Goal: Task Accomplishment & Management: Complete application form

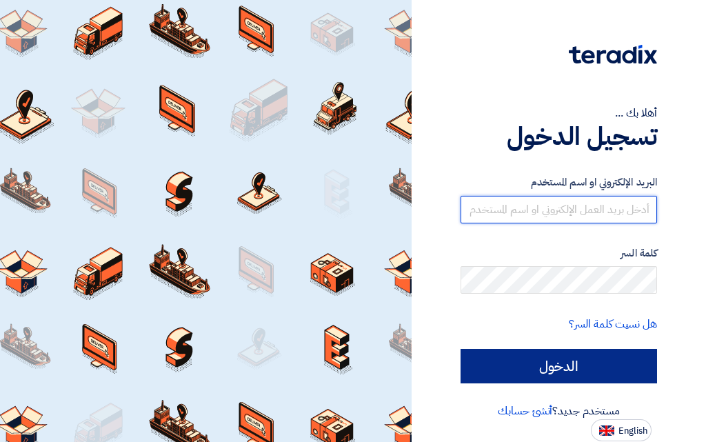
type input "[EMAIL_ADDRESS][DOMAIN_NAME]"
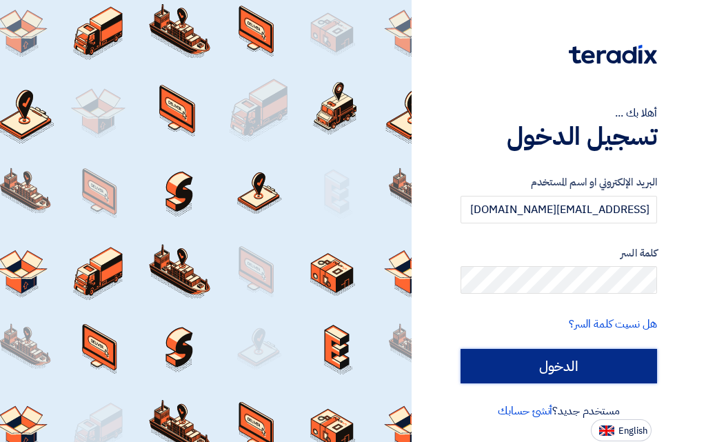
click at [553, 362] on input "الدخول" at bounding box center [559, 366] width 197 height 34
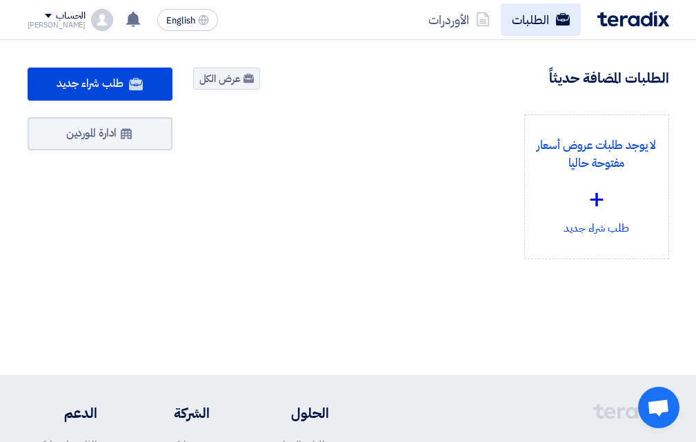
click at [531, 21] on link "الطلبات" at bounding box center [541, 19] width 80 height 32
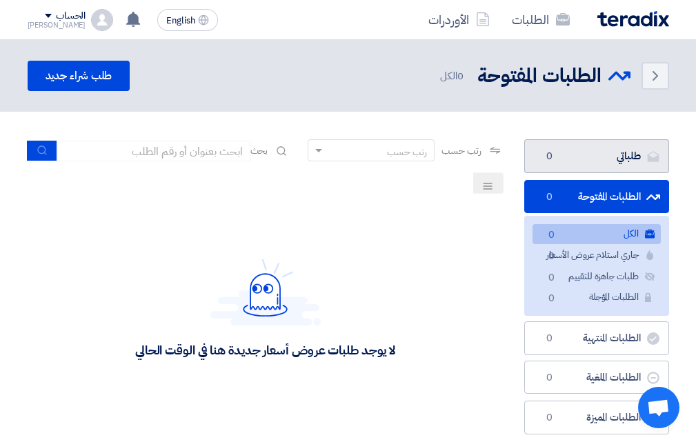
click at [592, 158] on link "طلباتي طلباتي 0" at bounding box center [596, 156] width 145 height 34
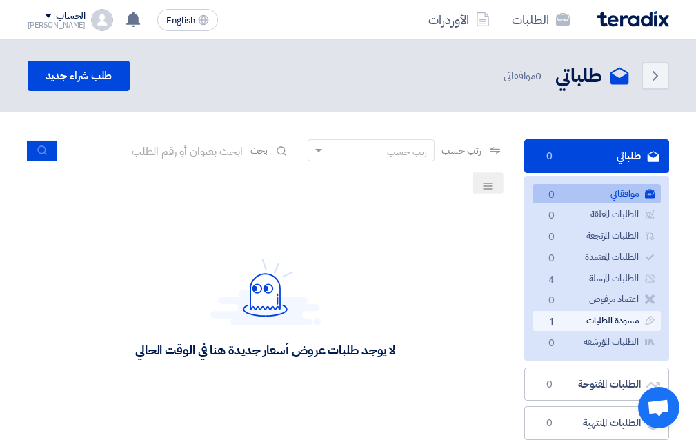
click at [583, 319] on link "مسودة الطلبات مسودة الطلبات 1" at bounding box center [596, 321] width 128 height 20
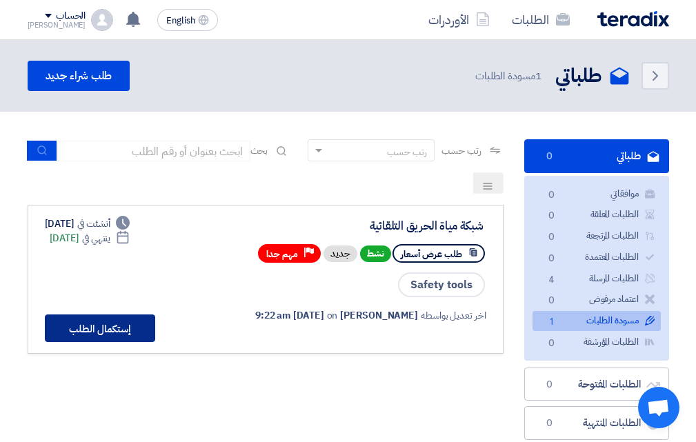
click at [117, 330] on button "إستكمال الطلب" at bounding box center [100, 328] width 110 height 28
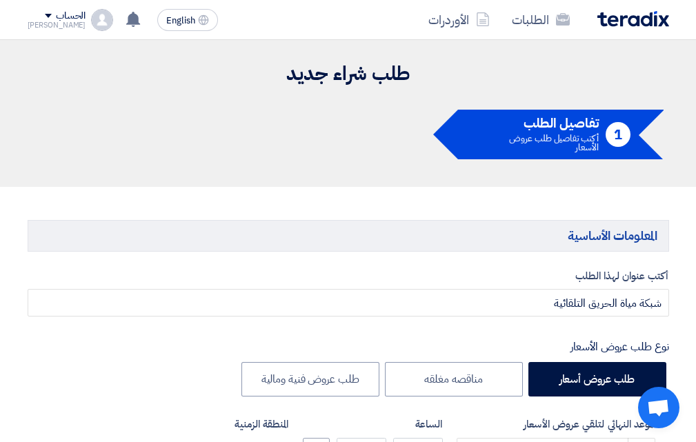
type input "[DATE]"
type input "04"
type input "00"
type input "[DATE]"
type input "12"
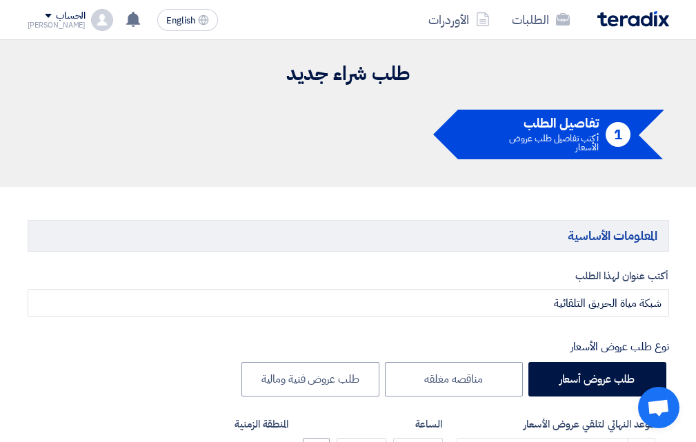
type input "00"
type input "[DATE]"
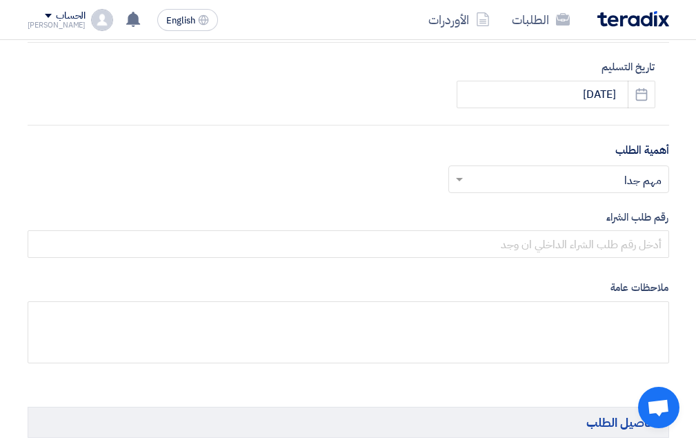
scroll to position [552, 0]
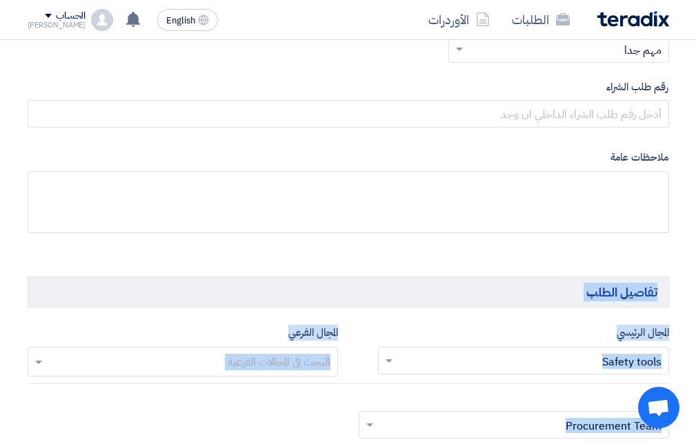
drag, startPoint x: 319, startPoint y: 420, endPoint x: 382, endPoint y: 469, distance: 79.6
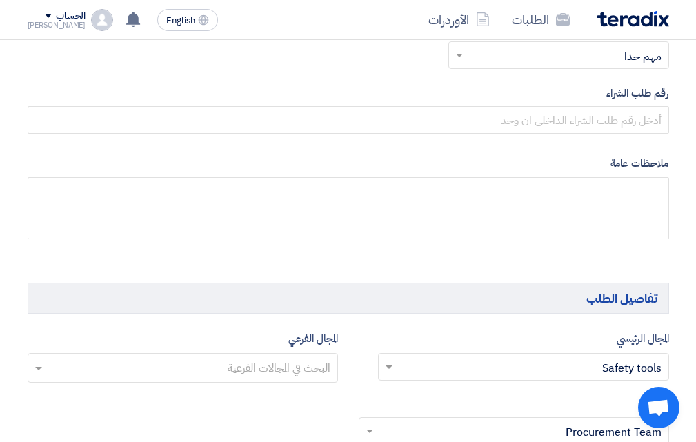
scroll to position [683, 0]
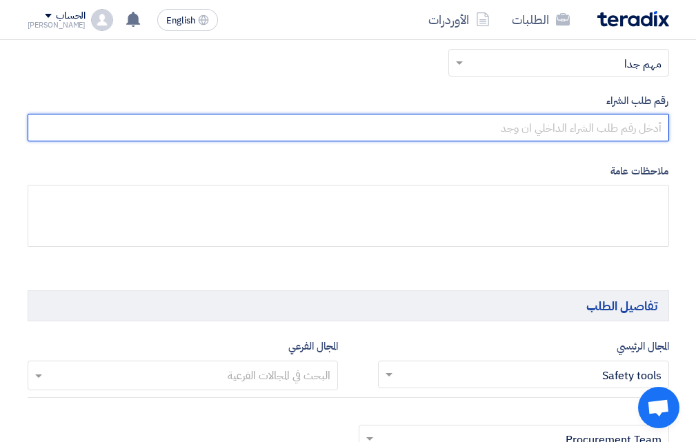
click at [625, 131] on input "text" at bounding box center [348, 128] width 641 height 28
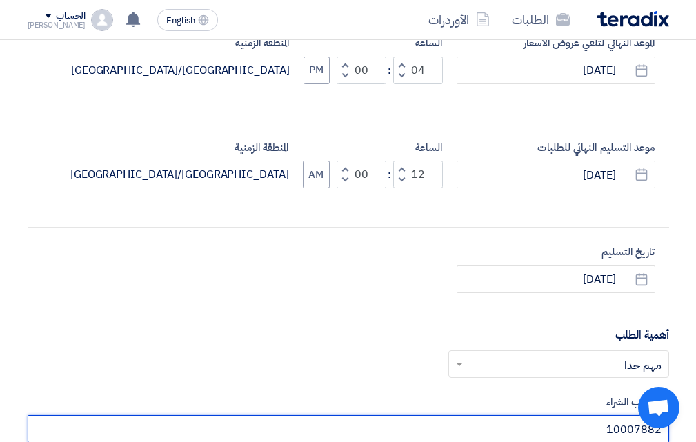
scroll to position [338, 0]
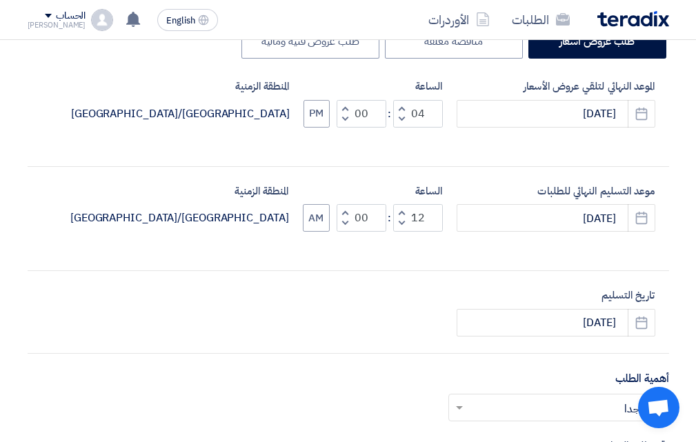
type input "10007882"
click at [401, 211] on span "button" at bounding box center [401, 213] width 5 height 10
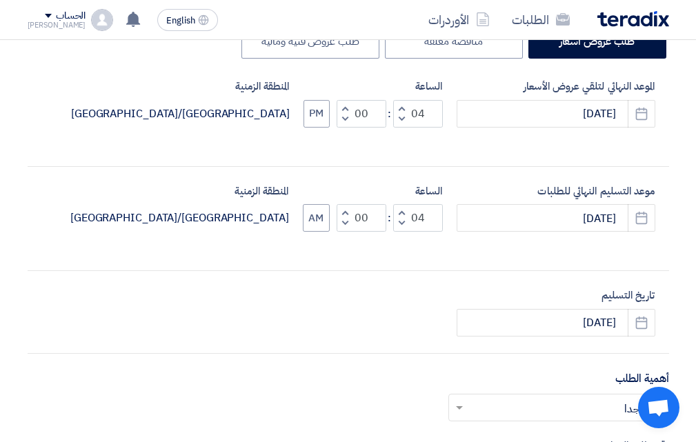
click at [401, 211] on span "button" at bounding box center [401, 213] width 5 height 10
click at [401, 222] on span "button" at bounding box center [401, 223] width 5 height 10
type input "04"
click at [313, 221] on button "AM" at bounding box center [316, 218] width 27 height 28
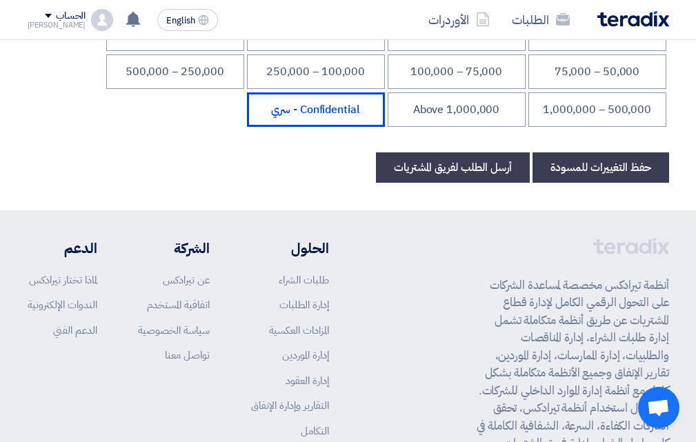
scroll to position [2413, 0]
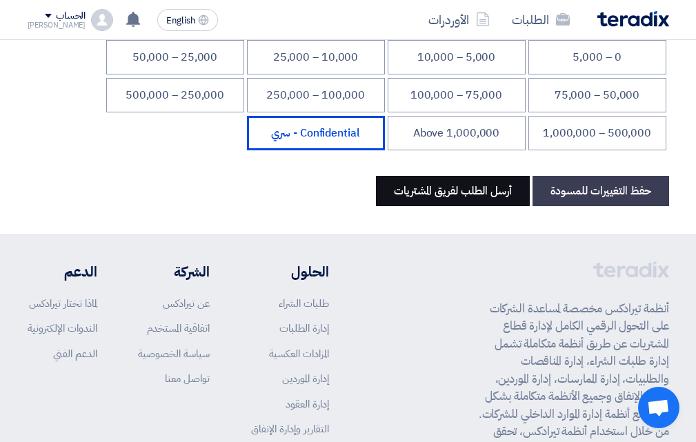
click at [434, 204] on button "أرسل الطلب لفريق المشتريات" at bounding box center [453, 191] width 154 height 30
click at [438, 203] on button "أرسل الطلب لفريق المشتريات" at bounding box center [453, 191] width 154 height 30
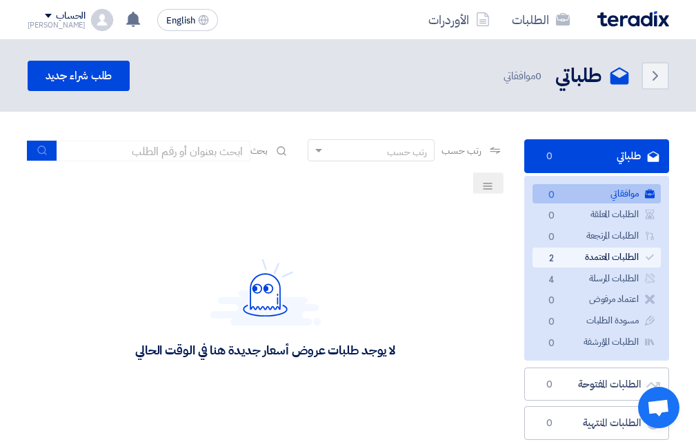
click at [607, 253] on link "الطلبات المعتمدة الطلبات المعتمدة 2" at bounding box center [596, 258] width 128 height 20
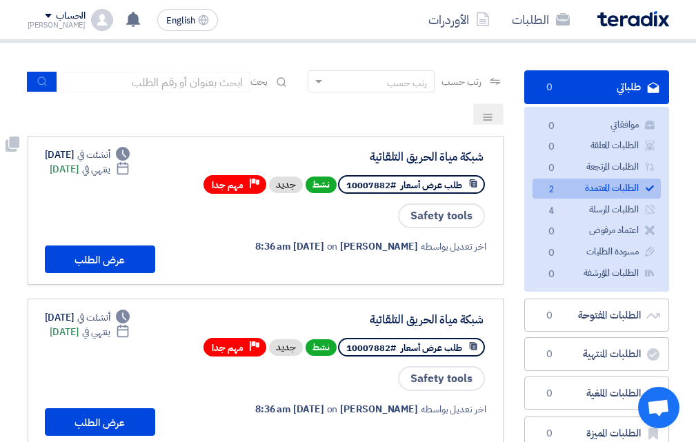
scroll to position [138, 0]
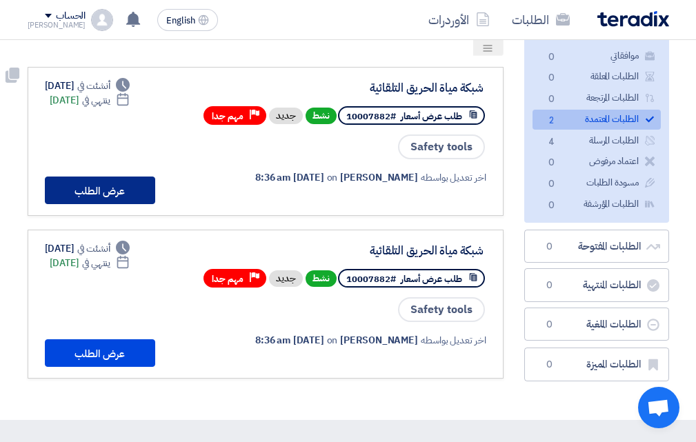
click at [110, 184] on button "عرض الطلب" at bounding box center [100, 191] width 110 height 28
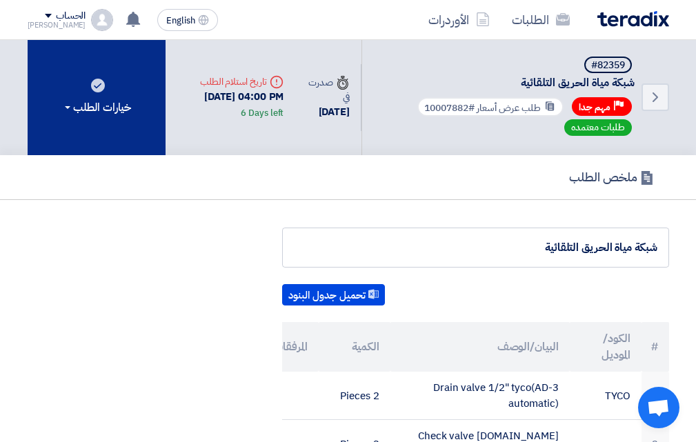
click at [66, 109] on span at bounding box center [68, 107] width 6 height 3
click at [69, 108] on span at bounding box center [68, 107] width 6 height 3
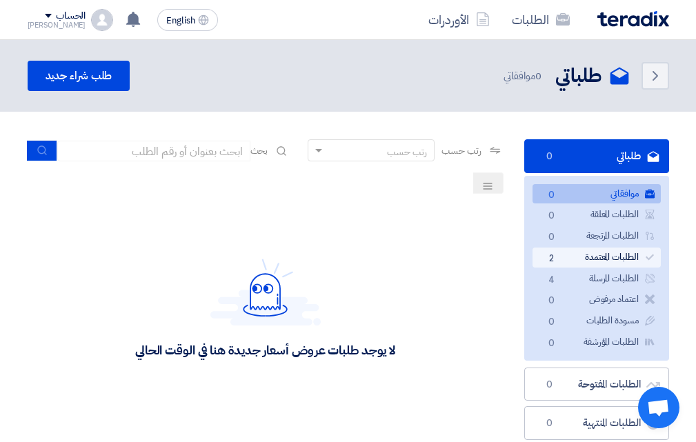
click at [582, 251] on link "الطلبات المعتمدة الطلبات المعتمدة 2" at bounding box center [596, 258] width 128 height 20
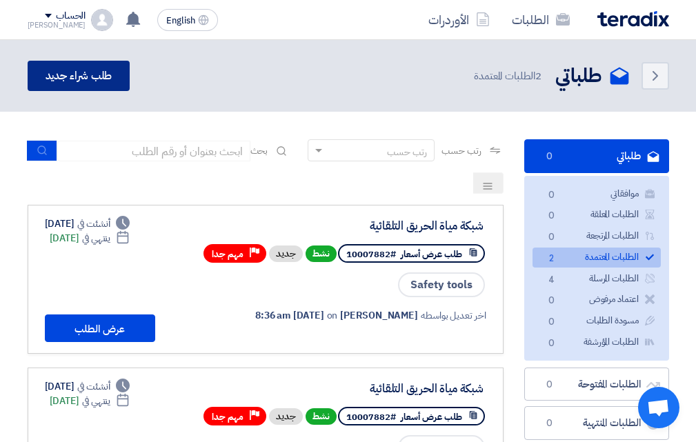
click at [52, 79] on link "طلب شراء جديد" at bounding box center [79, 76] width 103 height 30
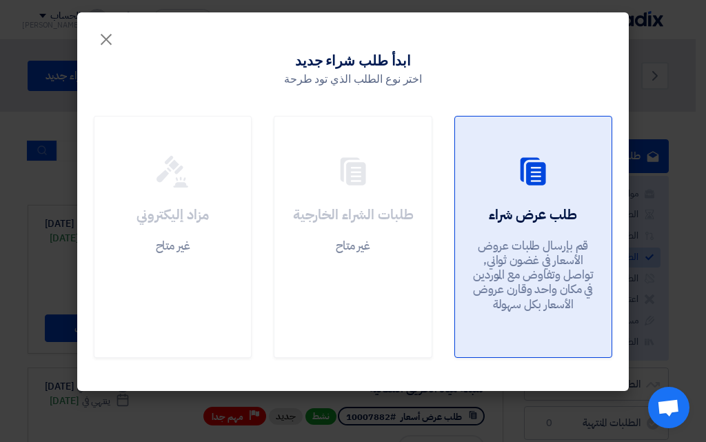
click at [498, 191] on div at bounding box center [533, 174] width 123 height 39
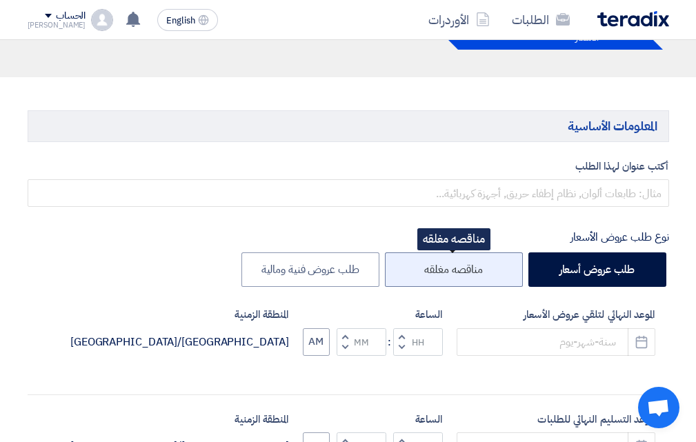
scroll to position [138, 0]
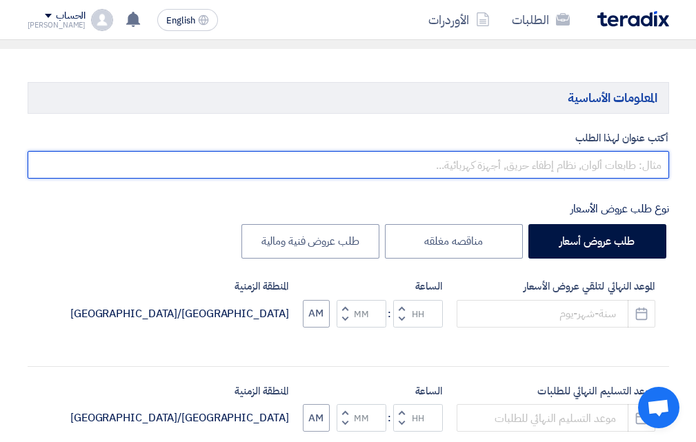
click at [519, 161] on input "text" at bounding box center [348, 165] width 641 height 28
paste input "HDPE PIPELINES"
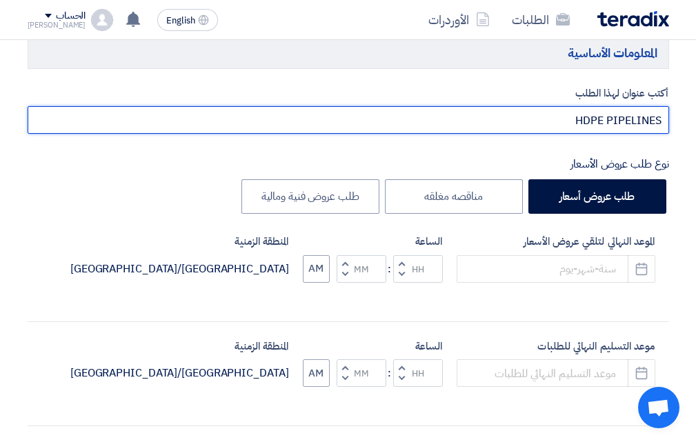
scroll to position [207, 0]
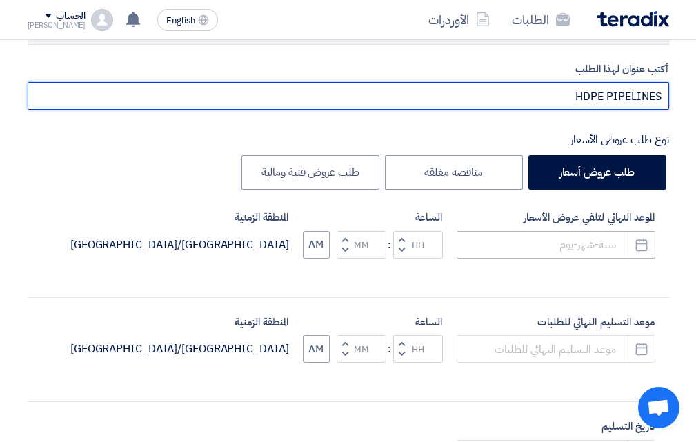
type input "HDPE PIPELINES"
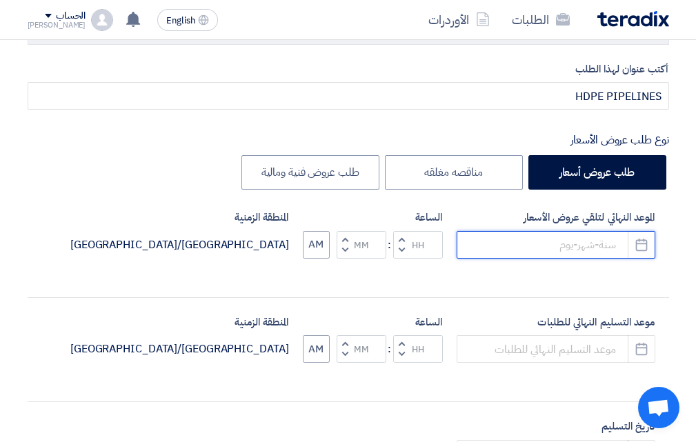
click at [522, 243] on input at bounding box center [555, 245] width 199 height 28
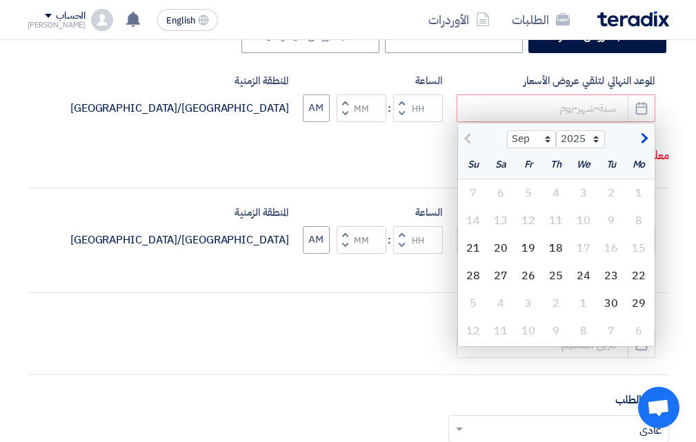
scroll to position [345, 0]
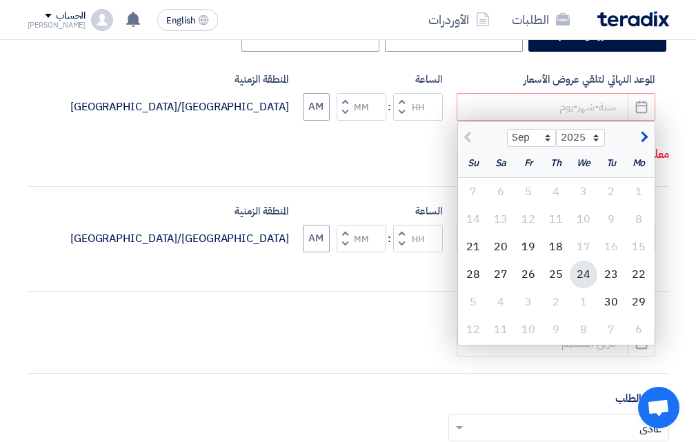
click at [575, 268] on div "24" at bounding box center [584, 275] width 28 height 28
type input "[DATE]"
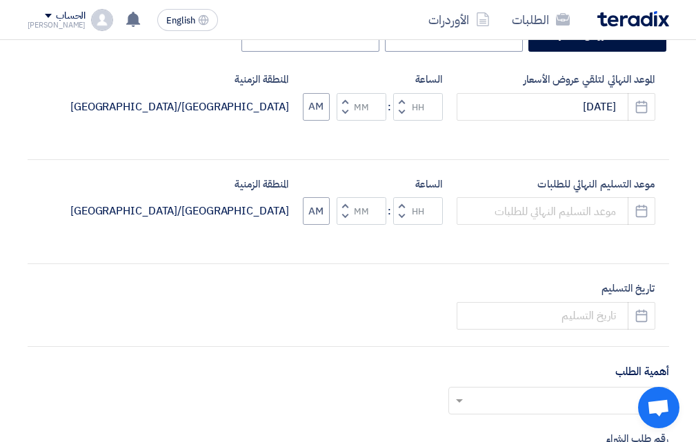
click at [401, 112] on span "button" at bounding box center [401, 112] width 5 height 10
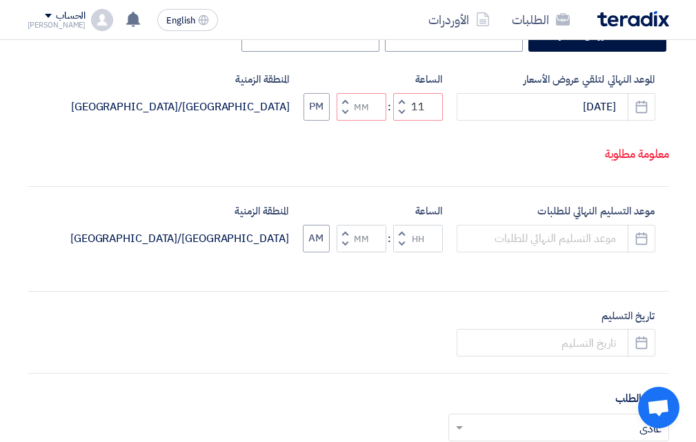
click at [401, 106] on span "button" at bounding box center [401, 101] width 5 height 10
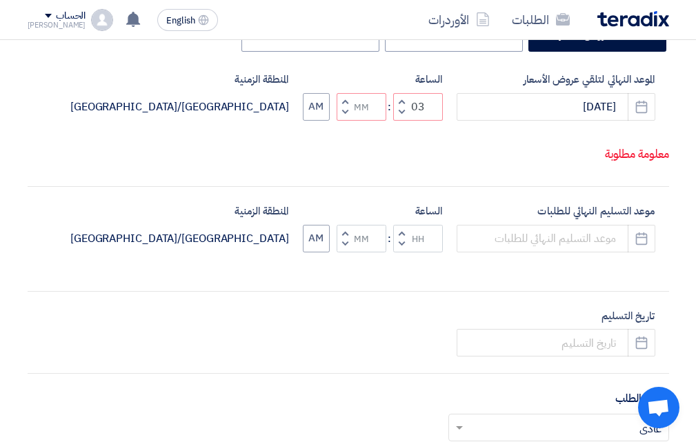
type input "04"
click at [316, 121] on button "AM" at bounding box center [316, 107] width 27 height 28
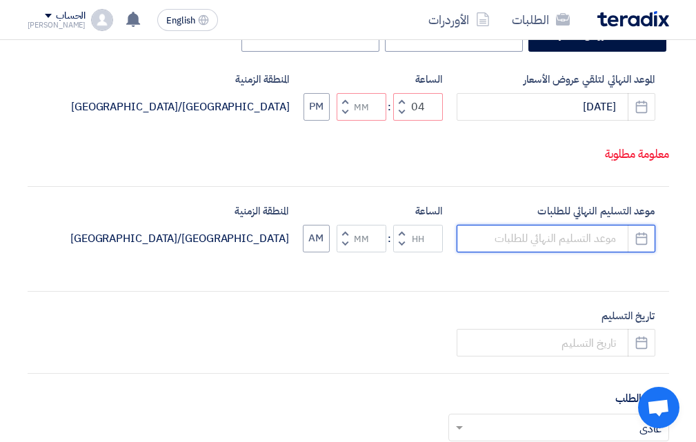
click at [565, 252] on input at bounding box center [555, 239] width 199 height 28
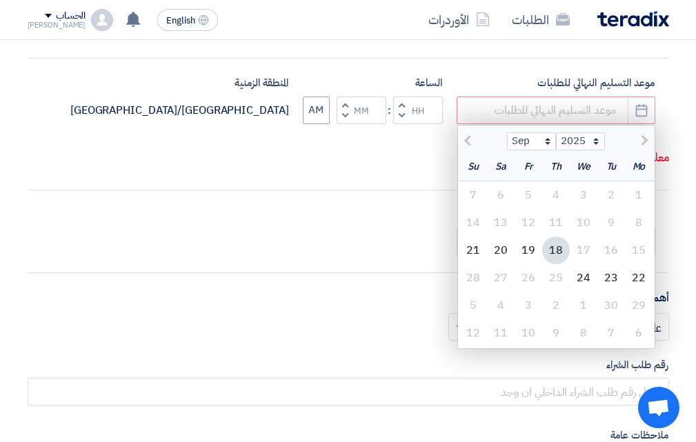
scroll to position [483, 0]
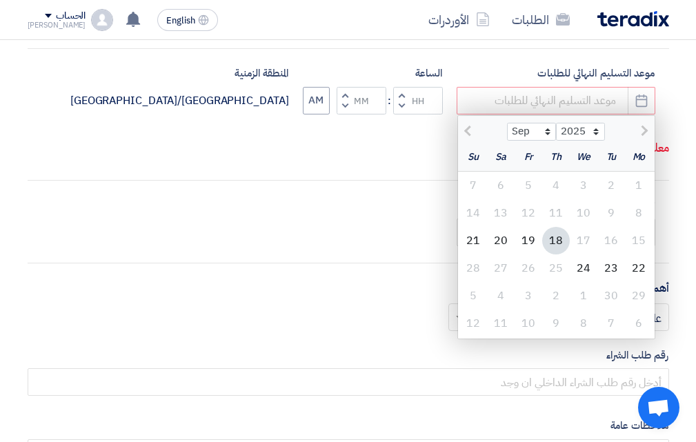
click at [556, 254] on div "18" at bounding box center [556, 241] width 28 height 28
type input "[DATE]"
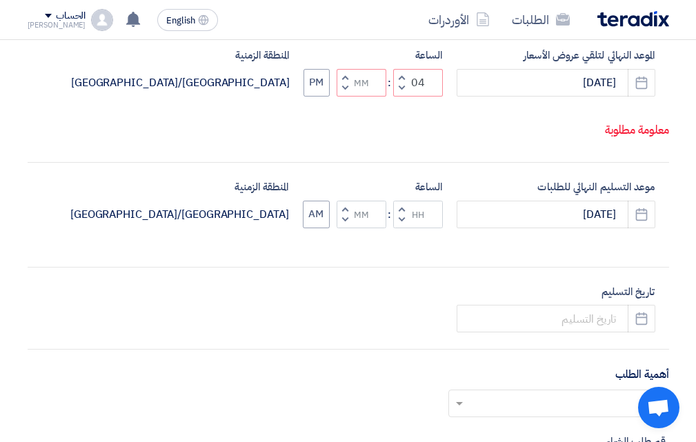
scroll to position [345, 0]
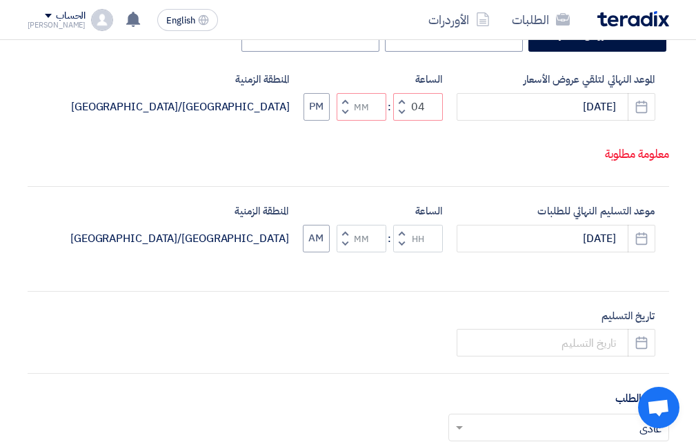
click at [400, 249] on span "button" at bounding box center [401, 244] width 5 height 10
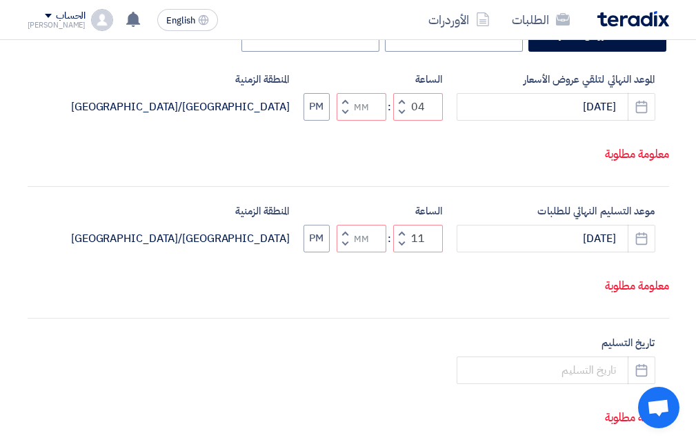
click at [400, 238] on span "button" at bounding box center [401, 233] width 5 height 10
click at [400, 249] on span "button" at bounding box center [401, 244] width 5 height 10
click at [401, 238] on span "button" at bounding box center [401, 233] width 5 height 10
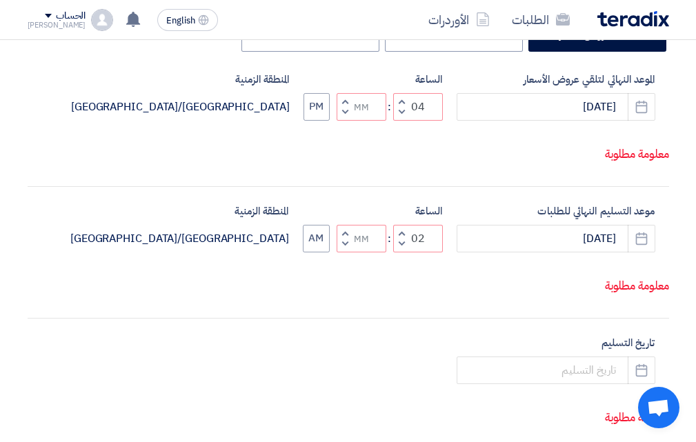
click at [401, 238] on span "button" at bounding box center [401, 233] width 5 height 10
type input "04"
click at [322, 252] on button "AM" at bounding box center [316, 239] width 27 height 28
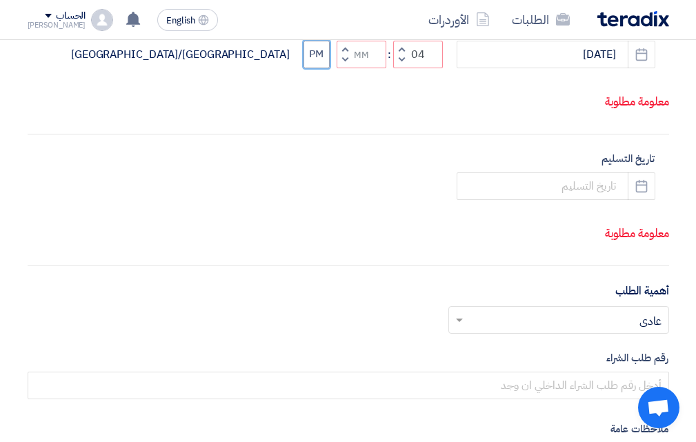
scroll to position [552, 0]
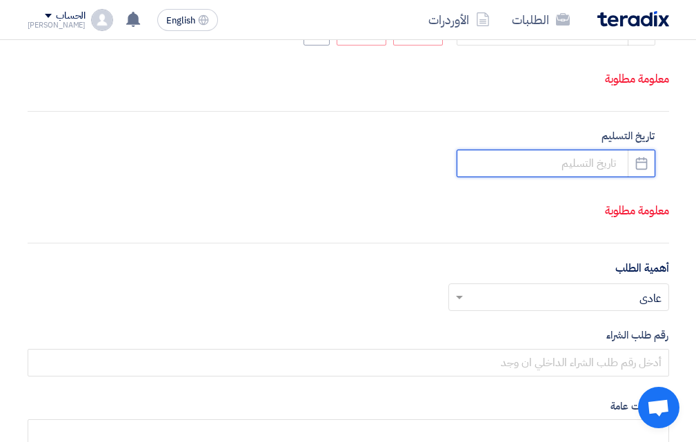
click at [581, 177] on input at bounding box center [555, 164] width 199 height 28
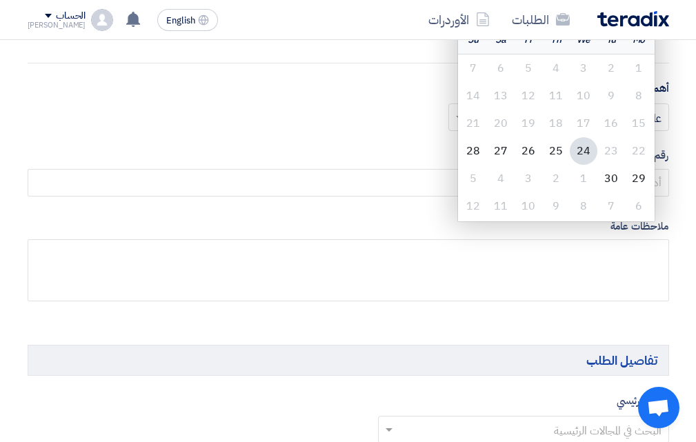
scroll to position [758, 0]
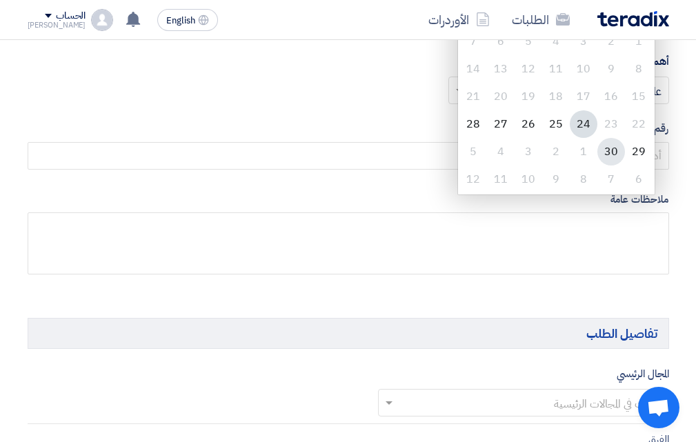
click at [613, 165] on div "30" at bounding box center [611, 152] width 28 height 28
type input "[DATE]"
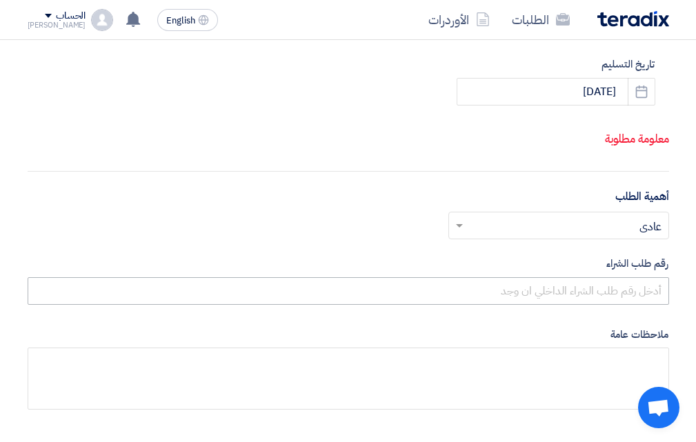
scroll to position [621, 0]
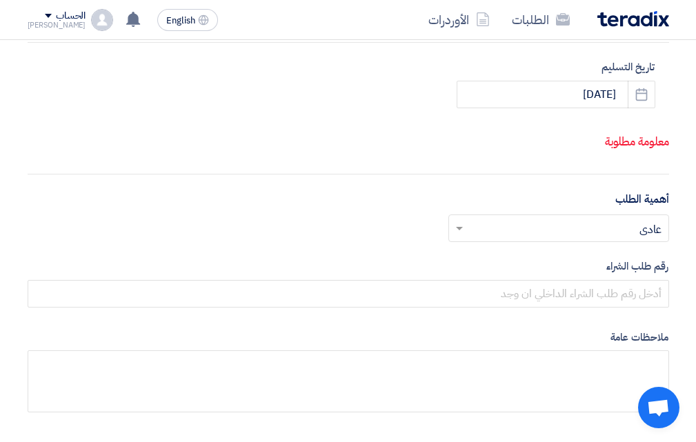
click at [459, 237] on span at bounding box center [457, 228] width 17 height 17
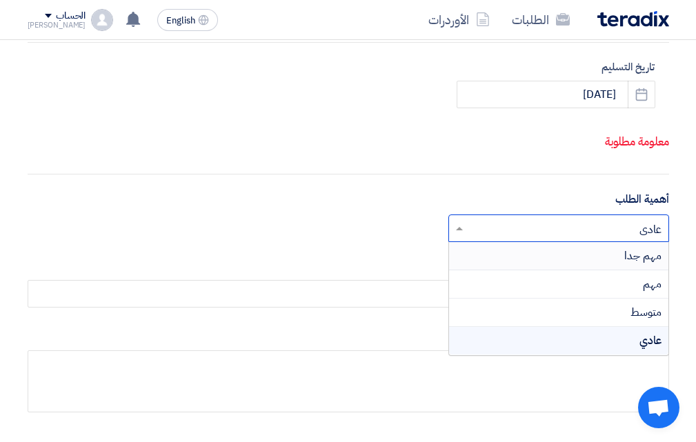
click at [597, 270] on div "مهم جدا" at bounding box center [558, 256] width 219 height 28
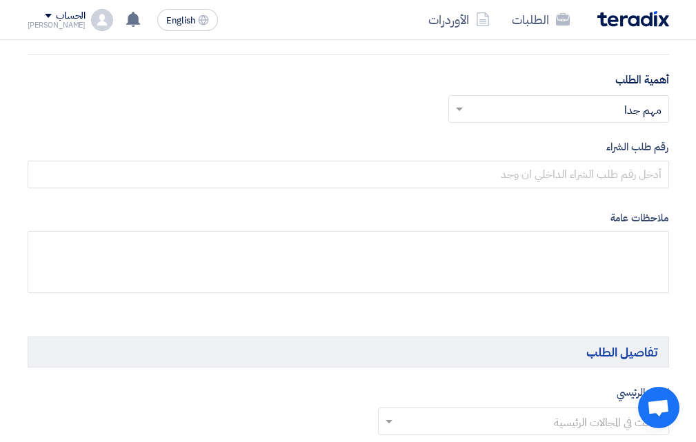
scroll to position [758, 0]
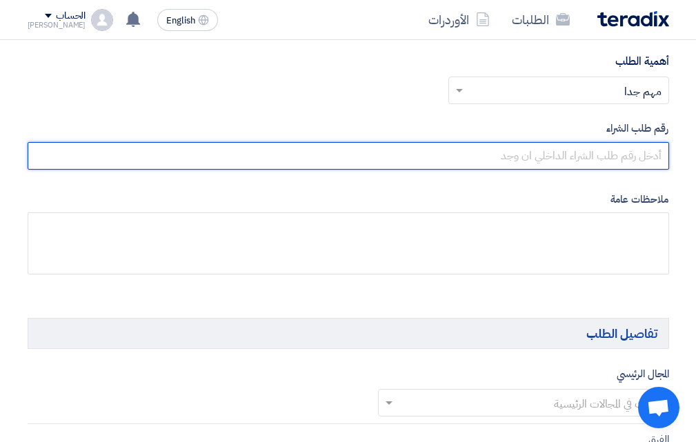
click at [579, 170] on input "text" at bounding box center [348, 156] width 641 height 28
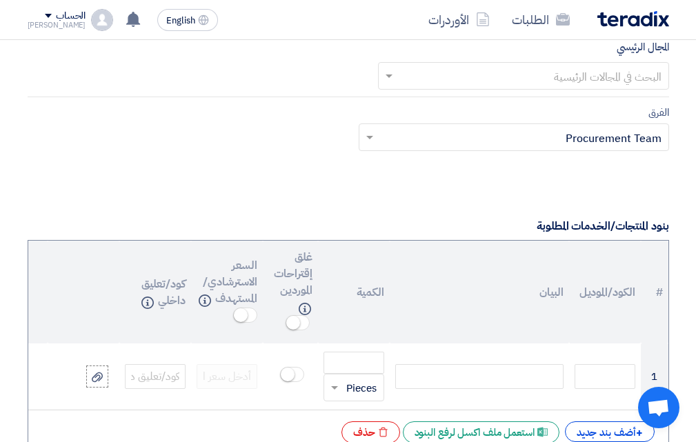
scroll to position [1103, 0]
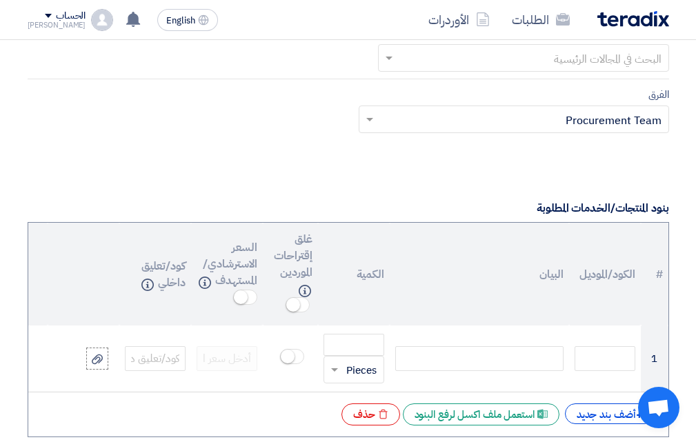
type input "10007883"
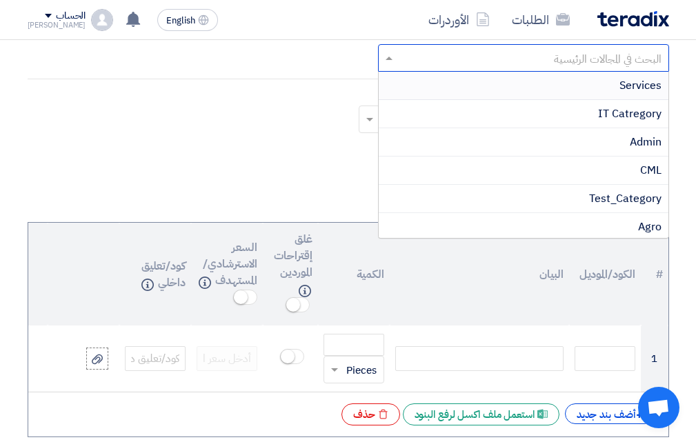
click at [604, 70] on input "text" at bounding box center [530, 59] width 263 height 23
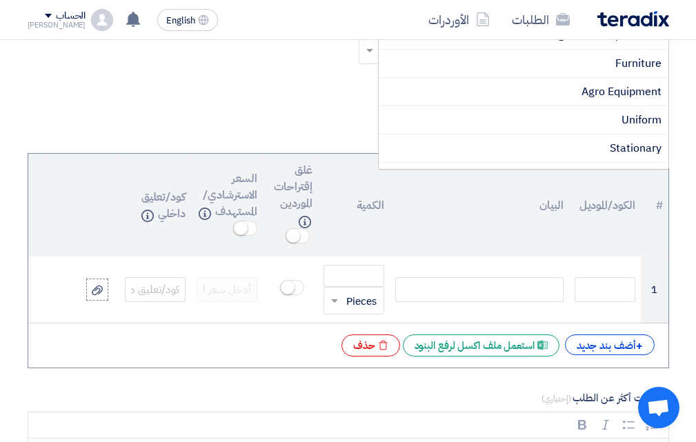
scroll to position [664, 0]
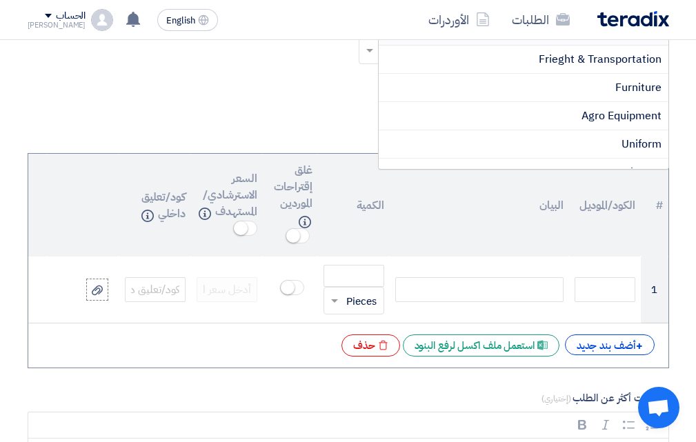
click at [628, 39] on span "Safety tools" at bounding box center [631, 31] width 59 height 17
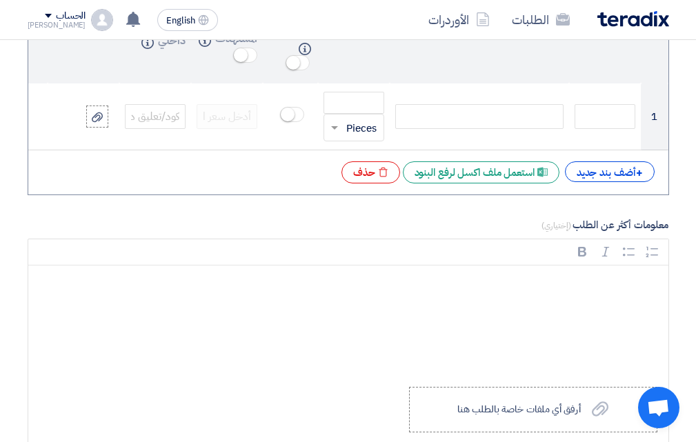
scroll to position [1379, 0]
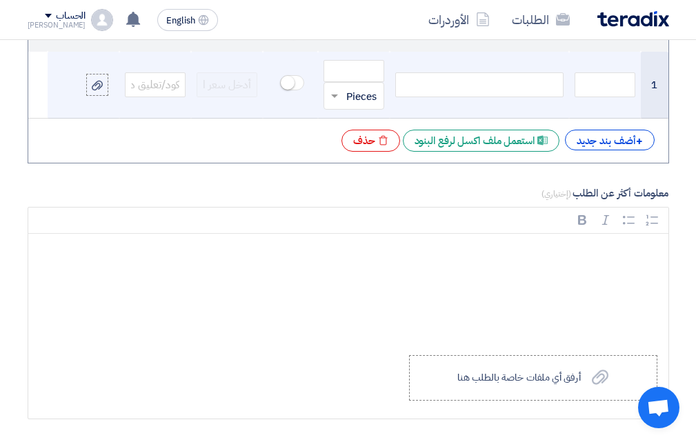
click at [533, 97] on div at bounding box center [479, 84] width 168 height 25
paste div
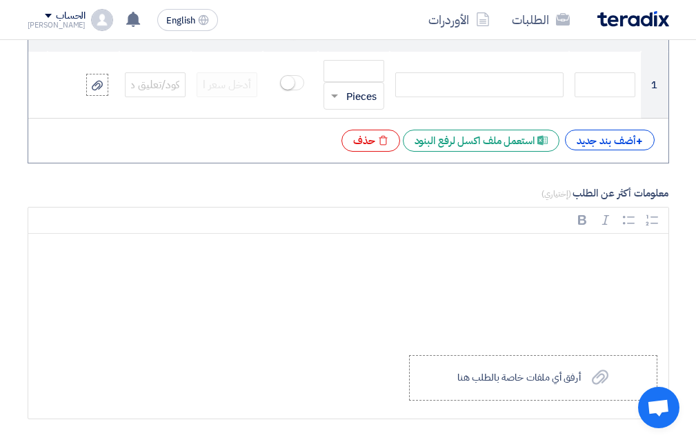
scroll to position [1367, 0]
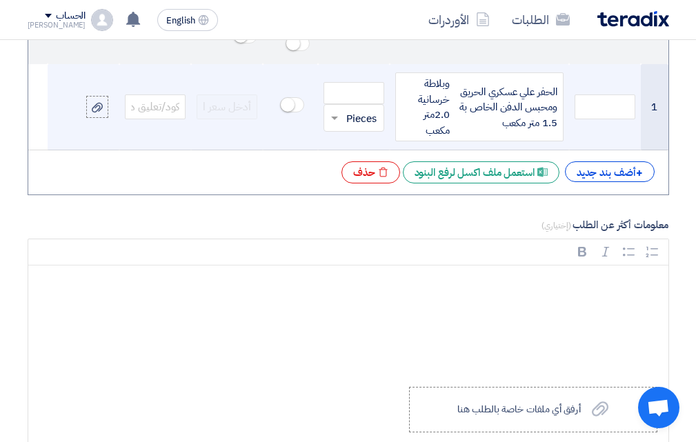
drag, startPoint x: 445, startPoint y: 190, endPoint x: 568, endPoint y: 150, distance: 129.7
click at [565, 150] on td "الحفر علي عسكري الحريق ومحبس الدفن الخاص بة 1.5 متر مكعب وبلاطة خرسانية 2.0متر …" at bounding box center [479, 107] width 179 height 86
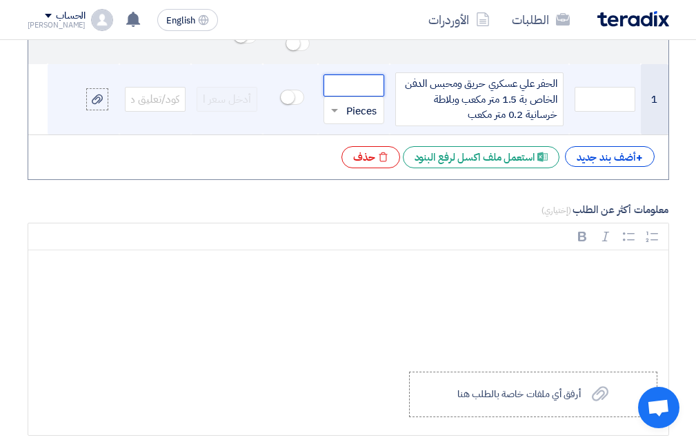
click at [347, 97] on input "number" at bounding box center [353, 85] width 61 height 22
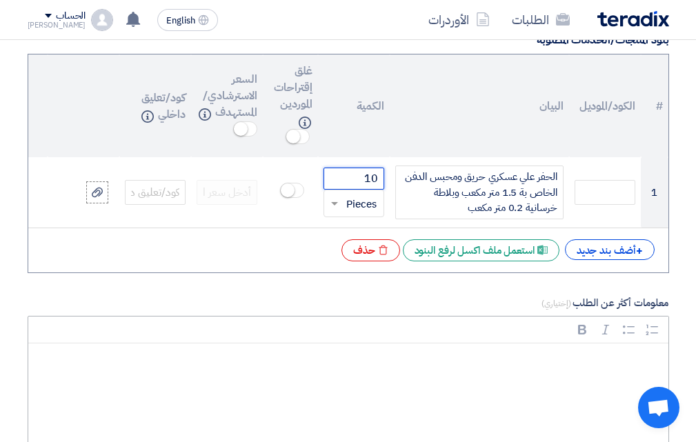
scroll to position [1298, 0]
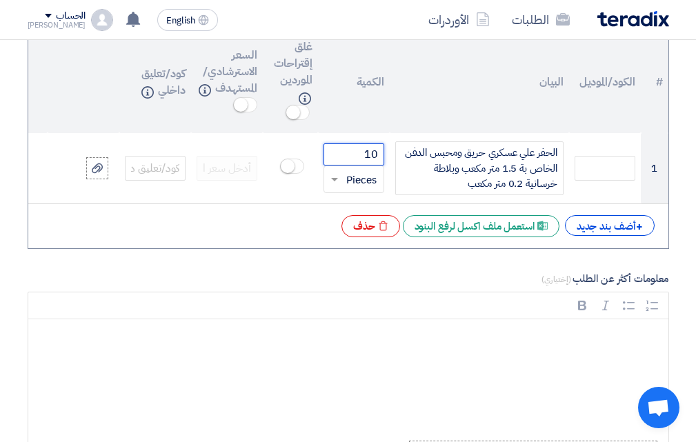
type input "10"
click at [369, 287] on label "معلومات أكثر عن الطلب (إختياري)" at bounding box center [348, 279] width 641 height 16
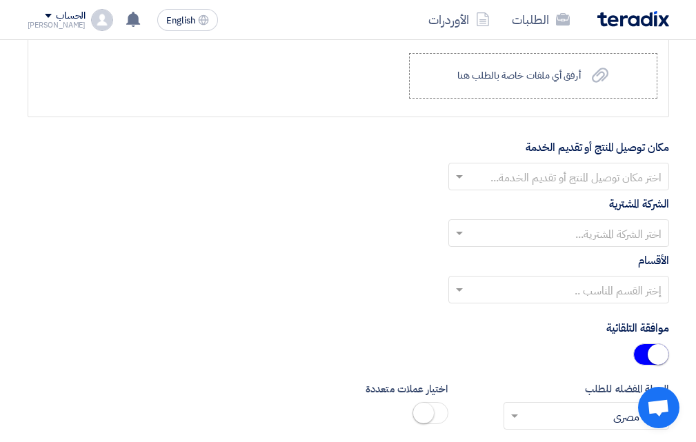
scroll to position [1711, 0]
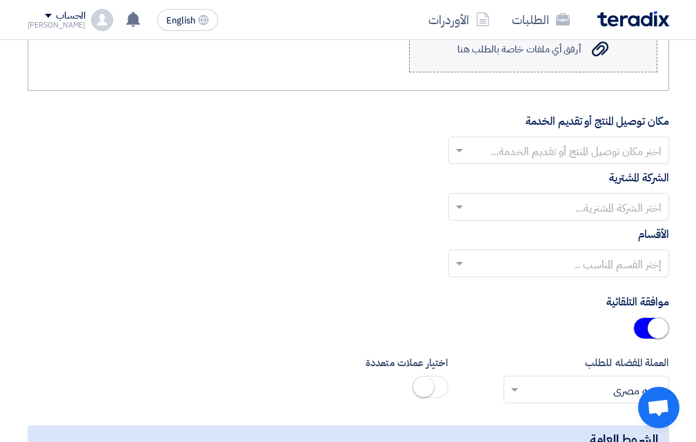
click at [603, 57] on icon "Upload a file" at bounding box center [600, 49] width 17 height 17
click at [0, 0] on input "Upload a file أرفق أي ملفات خاصة بالطلب هنا" at bounding box center [0, 0] width 0 height 0
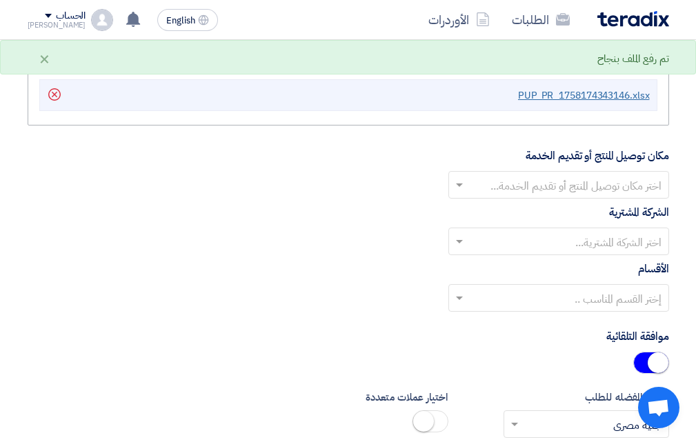
click at [574, 103] on span "PUP_PR_1758174343146.xlsx" at bounding box center [584, 95] width 132 height 14
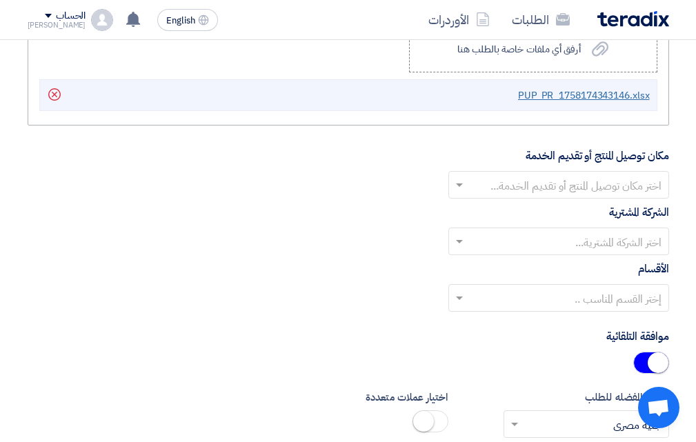
click at [554, 103] on span "PUP_PR_1758174343146.xlsx" at bounding box center [584, 95] width 132 height 14
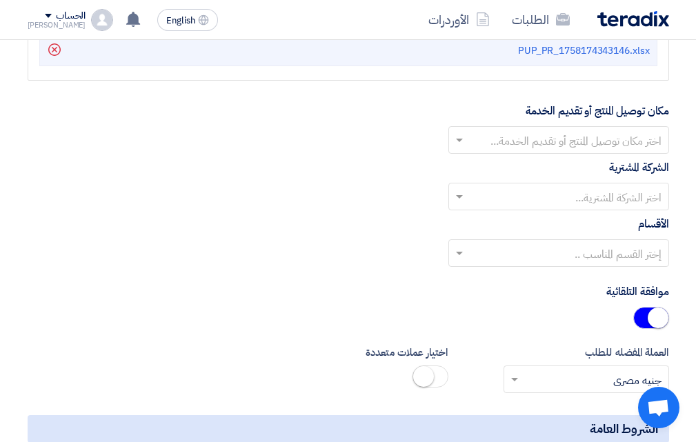
scroll to position [1780, 0]
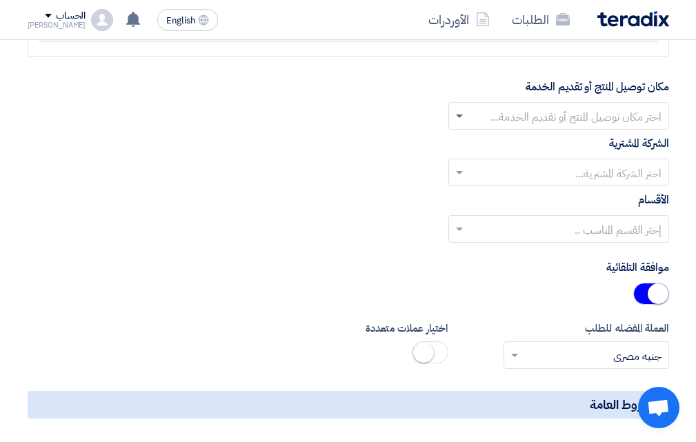
click at [460, 119] on span at bounding box center [459, 116] width 7 height 5
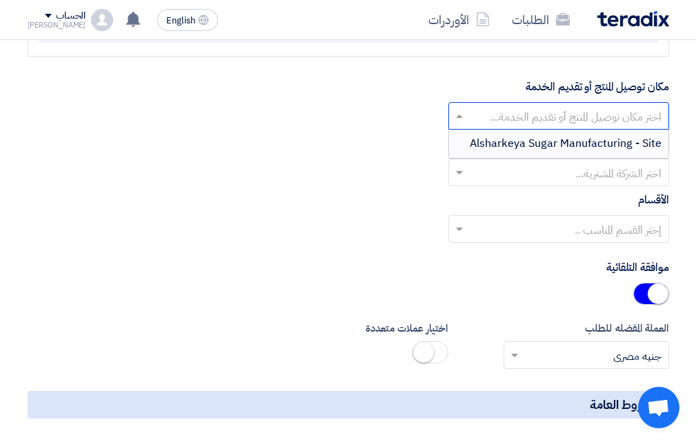
click at [493, 152] on span "Alsharkeya Sugar Manufacturing - Site" at bounding box center [566, 143] width 192 height 17
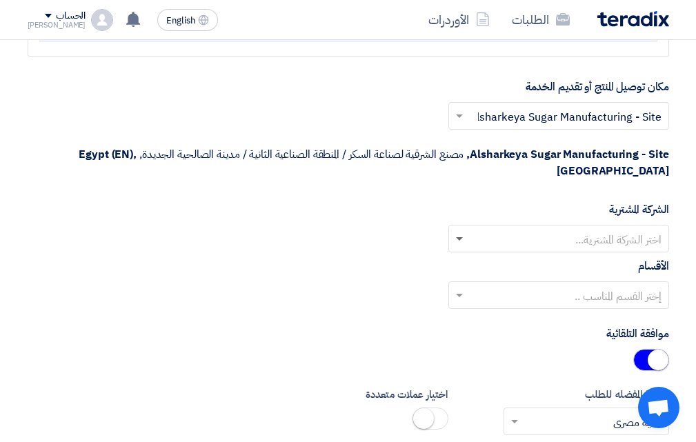
click at [456, 242] on span at bounding box center [459, 239] width 7 height 5
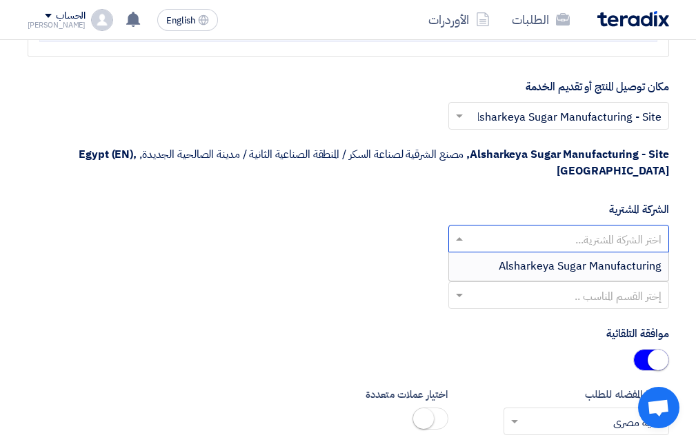
click at [525, 274] on span "Alsharkeya Sugar Manufacturing" at bounding box center [580, 266] width 163 height 17
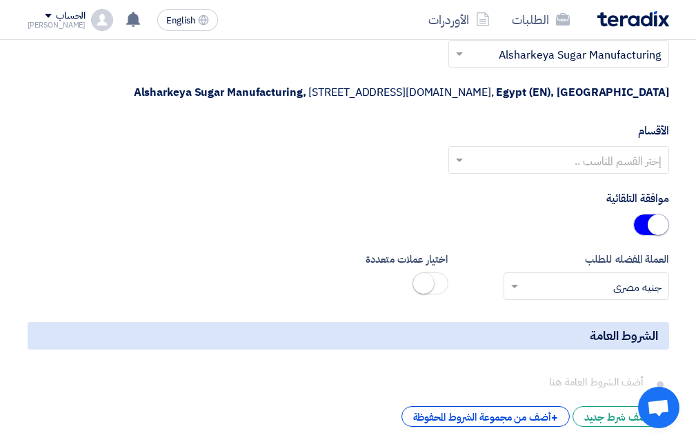
scroll to position [1987, 0]
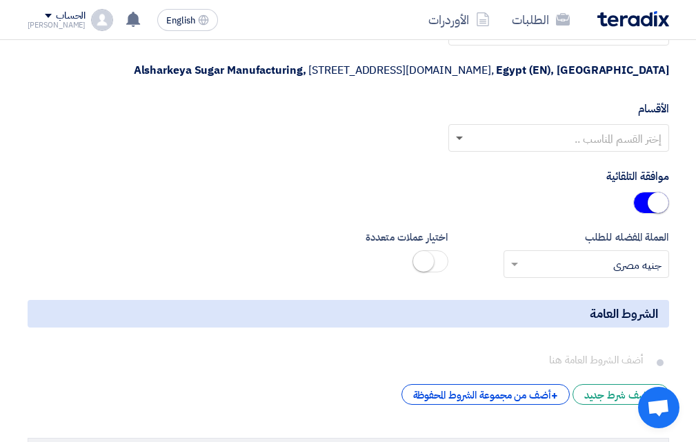
click at [459, 141] on span at bounding box center [459, 139] width 7 height 5
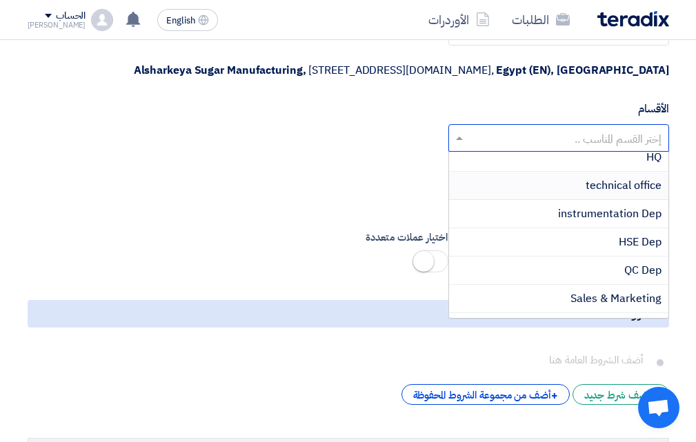
scroll to position [343, 0]
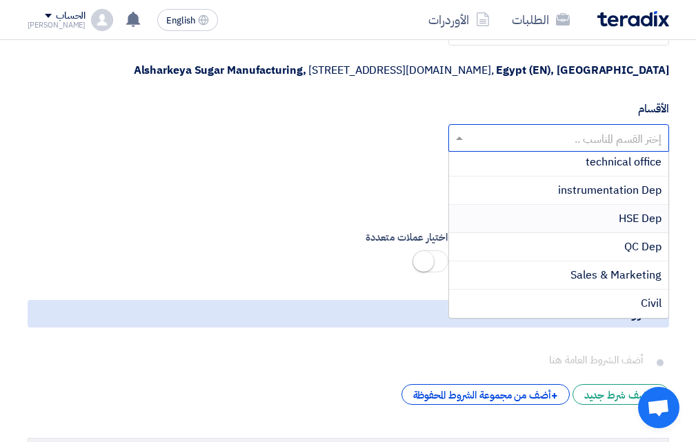
click at [587, 233] on div "HSE Dep" at bounding box center [558, 219] width 219 height 28
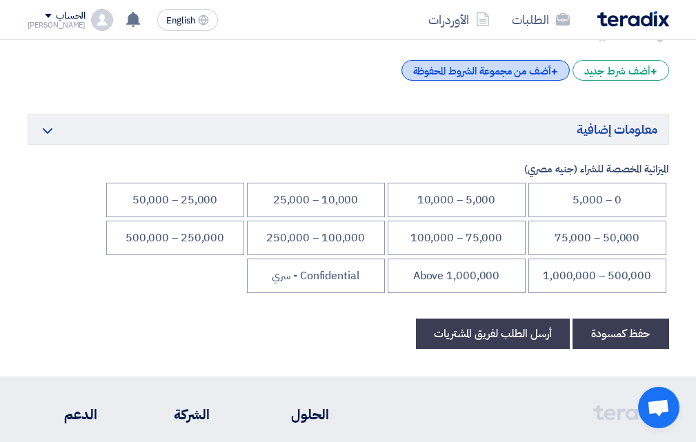
scroll to position [2401, 0]
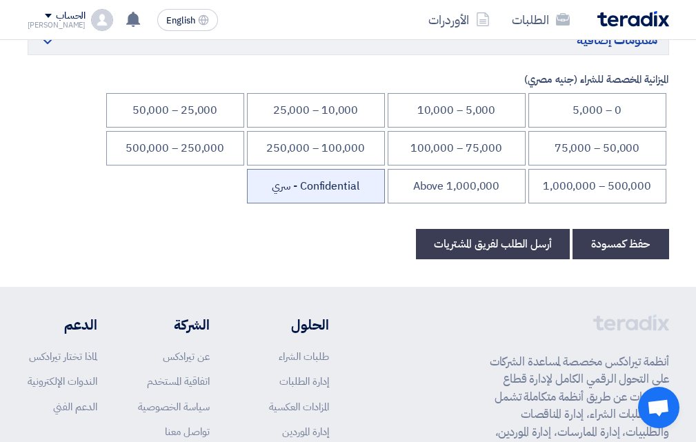
click at [316, 203] on li "Confidential - سري" at bounding box center [316, 186] width 138 height 34
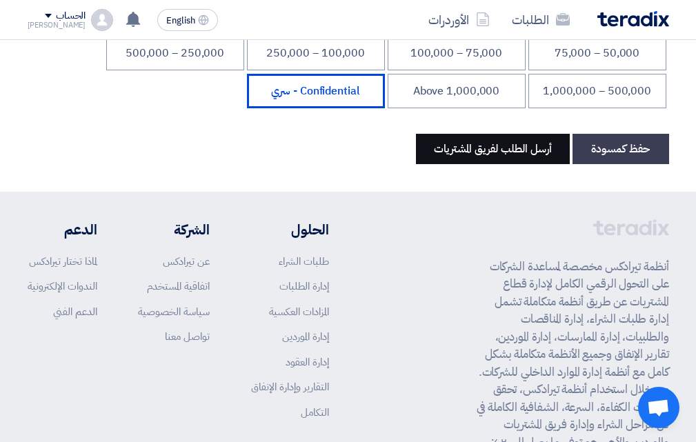
scroll to position [2551, 0]
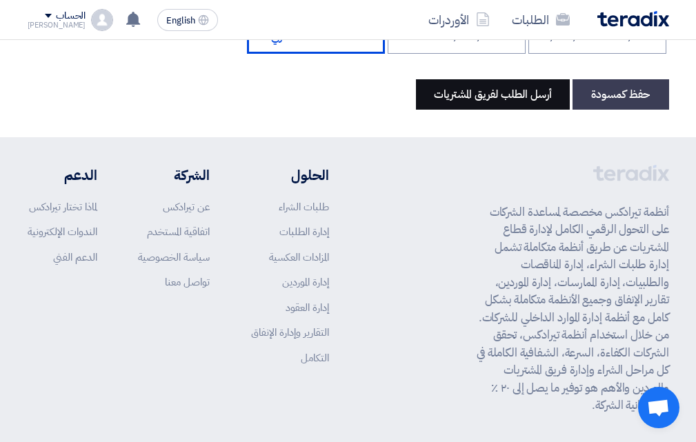
click at [475, 110] on button "أرسل الطلب لفريق المشتريات" at bounding box center [493, 94] width 154 height 30
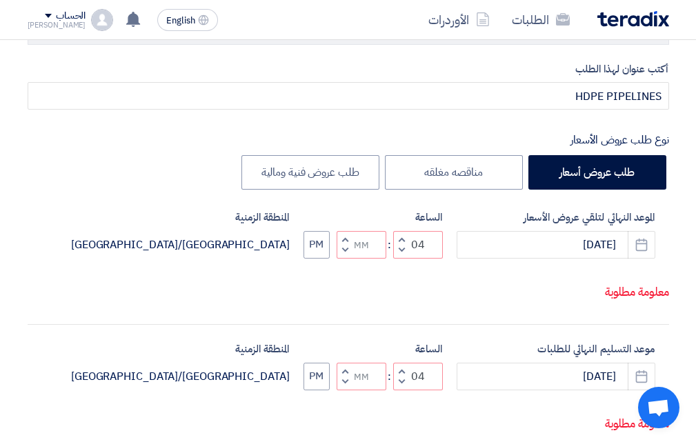
click at [400, 255] on span "button" at bounding box center [401, 250] width 5 height 10
click at [401, 244] on span "button" at bounding box center [401, 239] width 5 height 10
click at [317, 259] on button "PM" at bounding box center [316, 245] width 26 height 28
click at [317, 259] on button "AM" at bounding box center [316, 245] width 27 height 28
click at [348, 259] on button "Decrement minutes" at bounding box center [344, 249] width 17 height 17
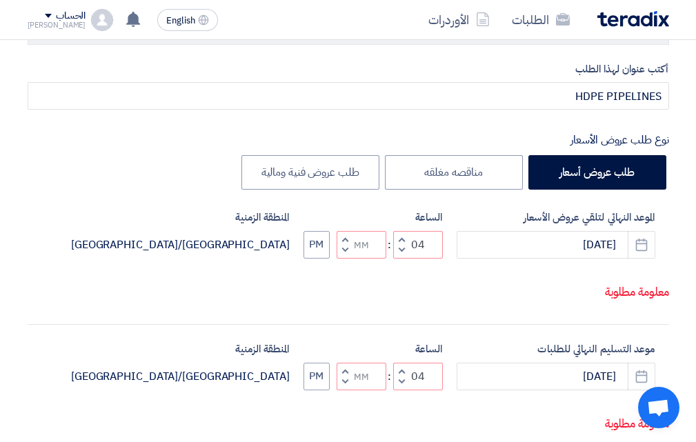
type input "03"
type input "59"
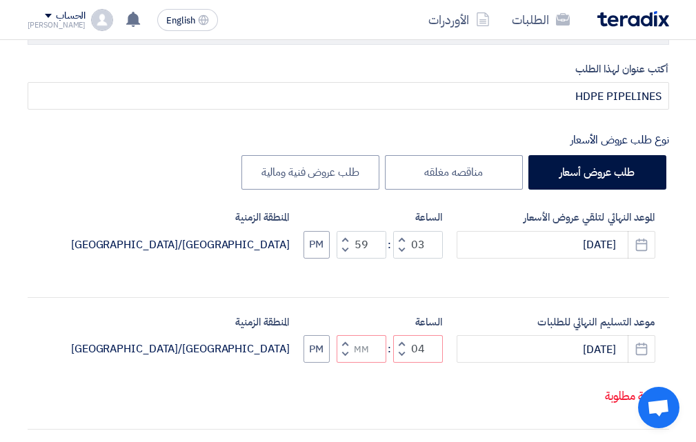
click at [347, 239] on span "button" at bounding box center [344, 239] width 5 height 10
type input "04"
type input "00"
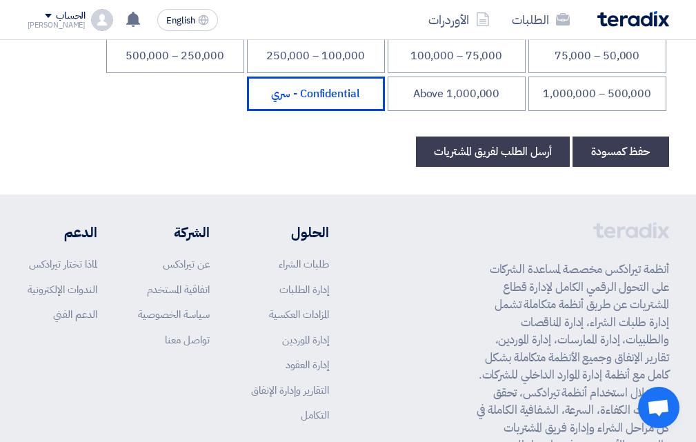
scroll to position [2482, 0]
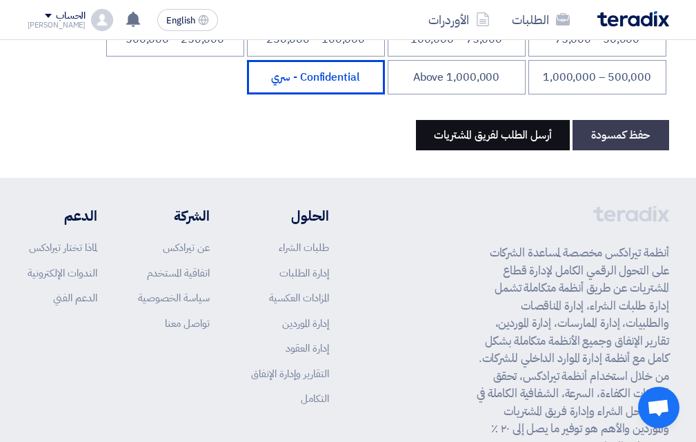
click at [478, 150] on button "أرسل الطلب لفريق المشتريات" at bounding box center [493, 135] width 154 height 30
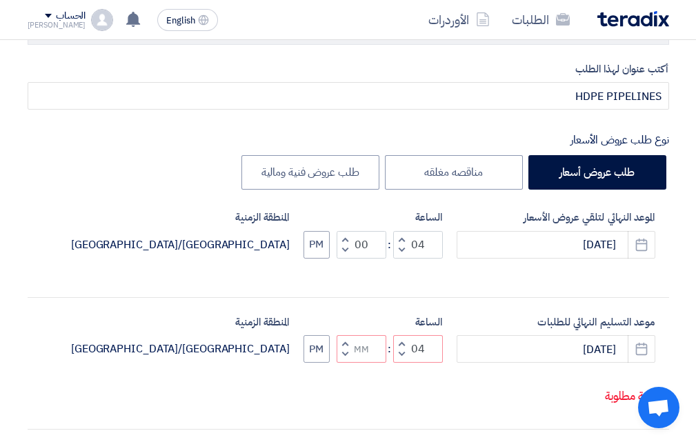
click at [345, 359] on span "button" at bounding box center [344, 354] width 5 height 10
type input "03"
type input "59"
click at [345, 339] on span "button" at bounding box center [344, 344] width 5 height 10
type input "04"
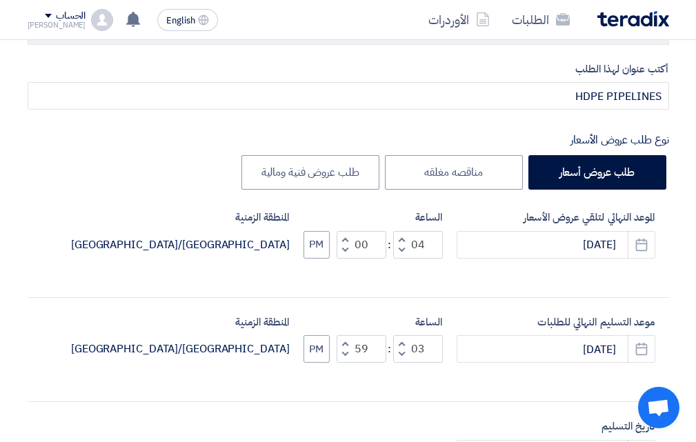
type input "00"
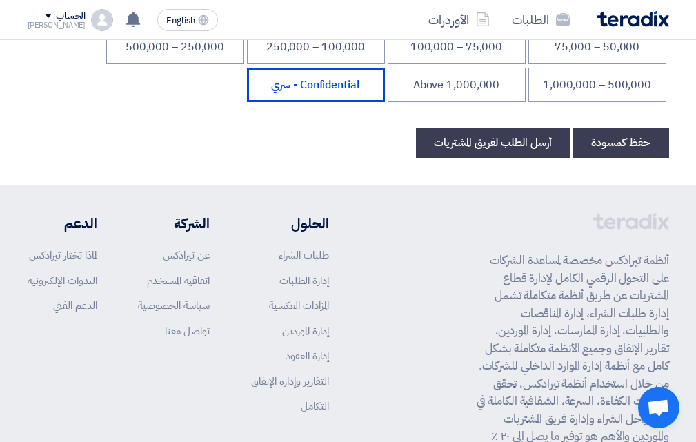
scroll to position [2413, 0]
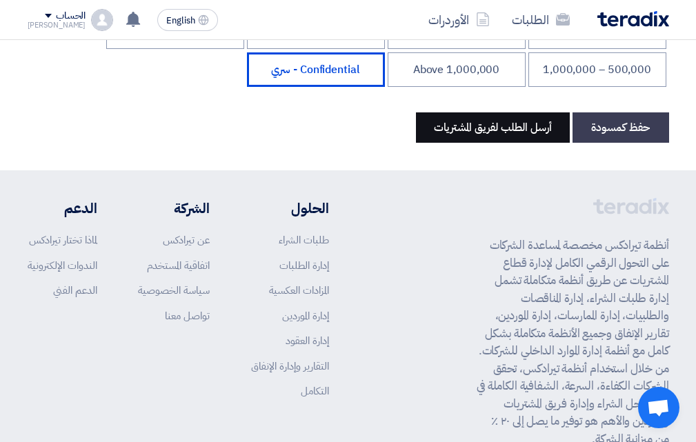
click at [494, 137] on button "أرسل الطلب لفريق المشتريات" at bounding box center [493, 127] width 154 height 30
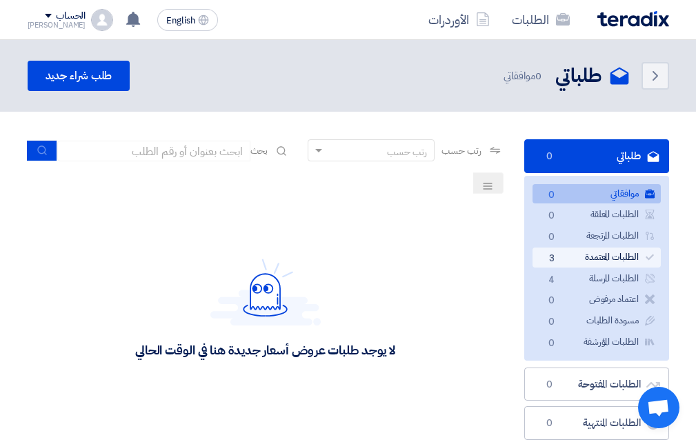
click at [594, 256] on link "الطلبات المعتمدة الطلبات المعتمدة 3" at bounding box center [596, 258] width 128 height 20
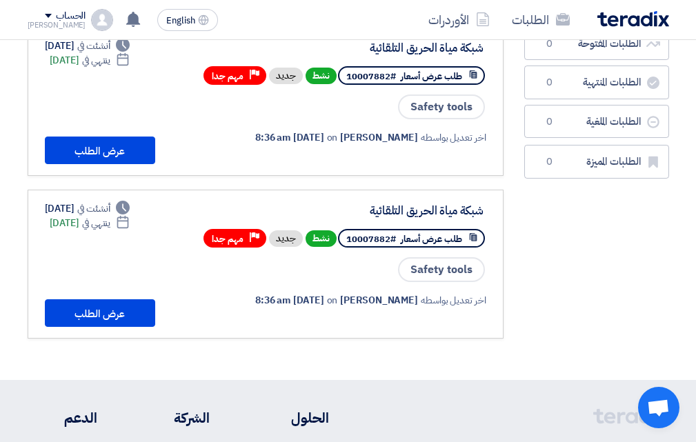
scroll to position [345, 0]
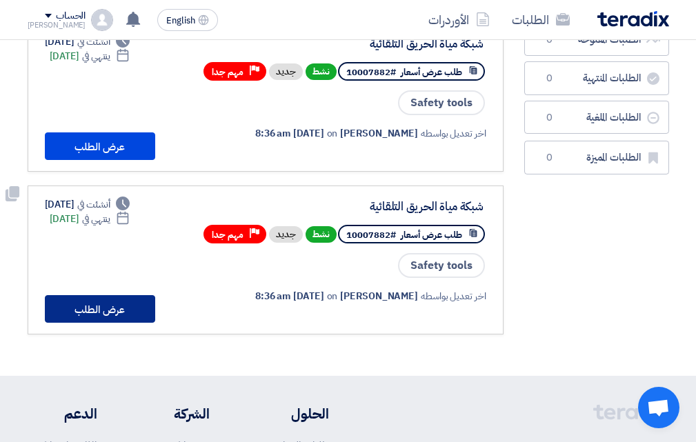
click at [108, 305] on button "عرض الطلب" at bounding box center [100, 309] width 110 height 28
